Goal: Obtain resource: Obtain resource

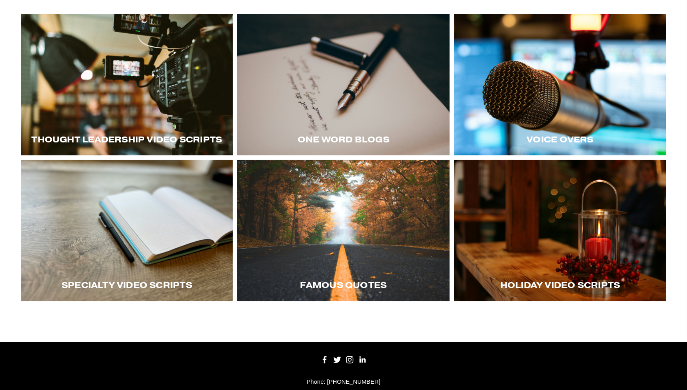
scroll to position [156, 0]
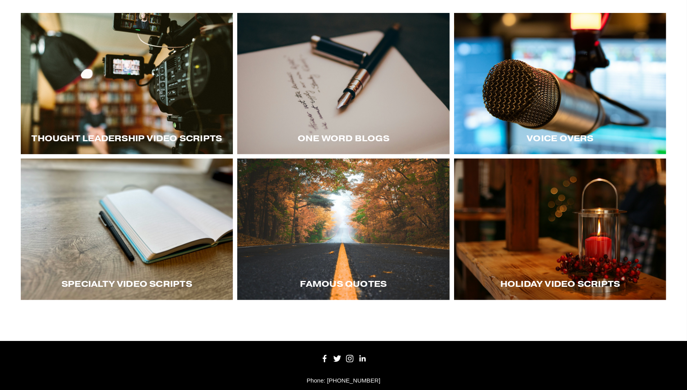
click at [168, 224] on div at bounding box center [127, 228] width 213 height 141
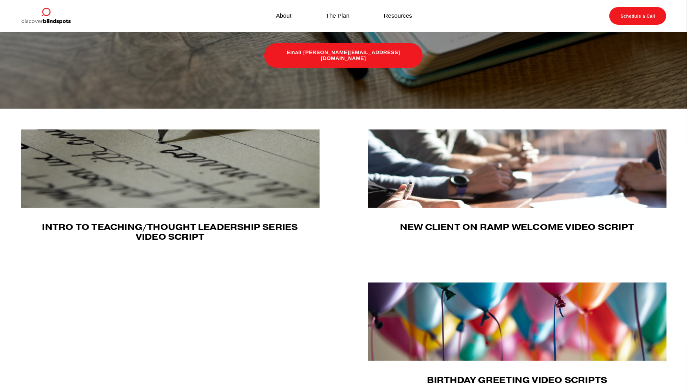
scroll to position [243, 0]
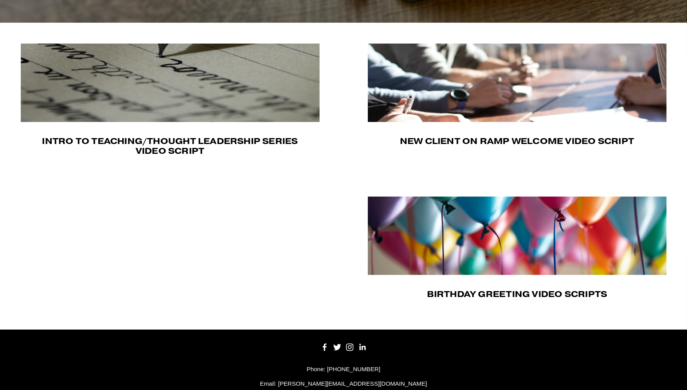
click at [392, 93] on img at bounding box center [517, 83] width 299 height 78
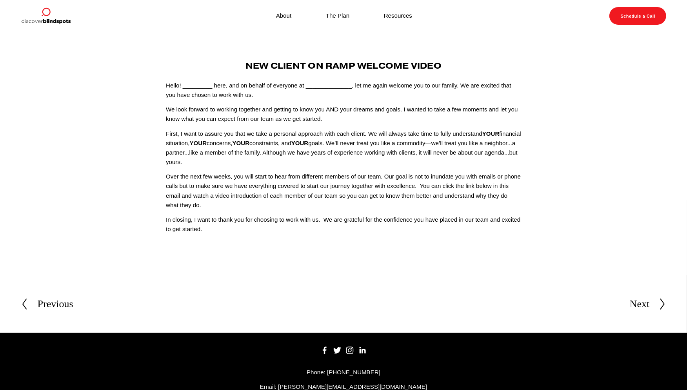
drag, startPoint x: 232, startPoint y: 232, endPoint x: 161, endPoint y: 87, distance: 161.8
click at [161, 87] on div "New Client On Ramp Welcome Video Hello! _________ here, and on behalf of everyo…" at bounding box center [343, 147] width 369 height 173
copy div "Hello! _________ here, and on behalf of everyone at ______________, let me agai…"
